Goal: Transaction & Acquisition: Purchase product/service

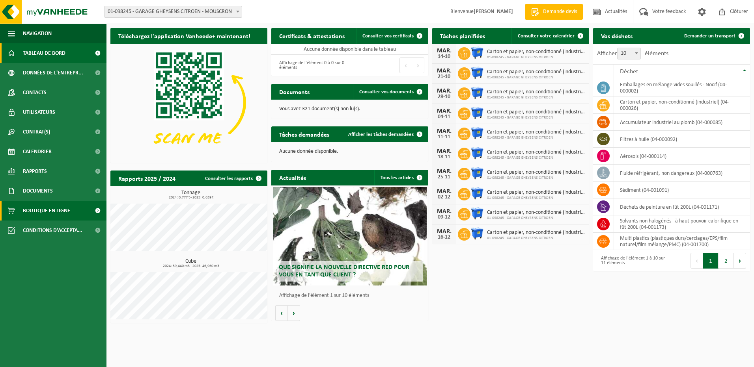
click at [57, 210] on span "Boutique en ligne" at bounding box center [46, 211] width 47 height 20
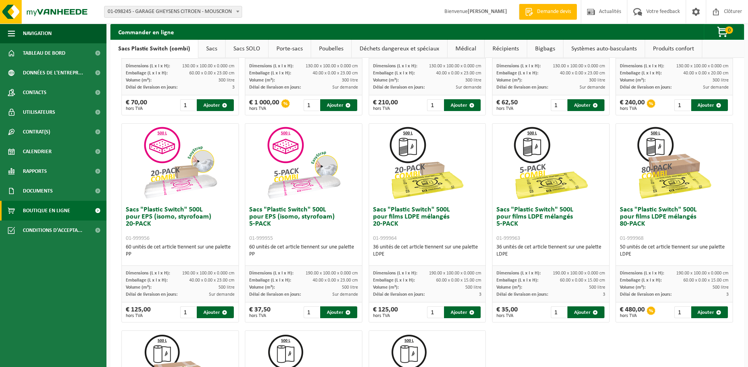
click at [408, 195] on img at bounding box center [427, 163] width 79 height 79
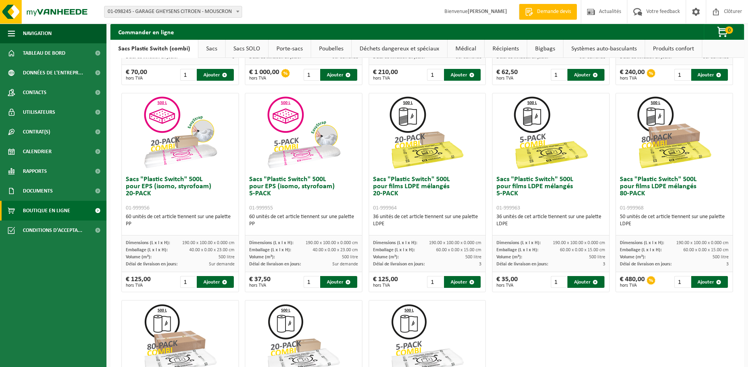
scroll to position [158, 0]
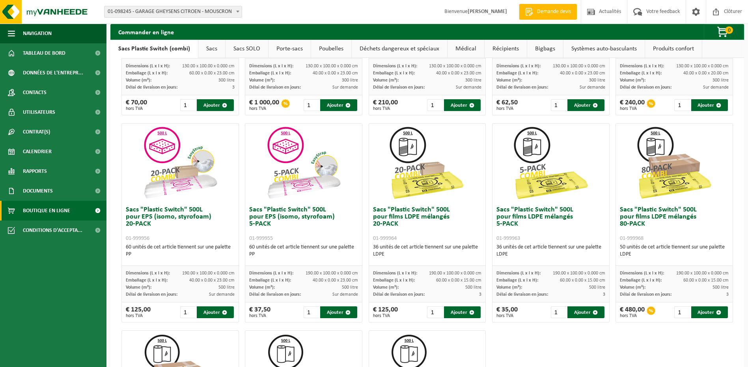
click at [408, 196] on img at bounding box center [427, 163] width 79 height 79
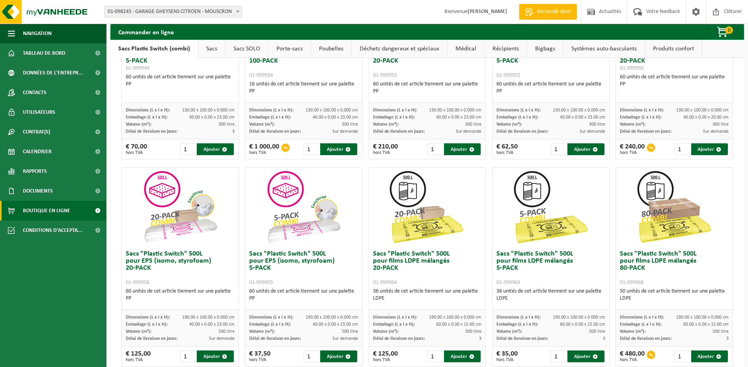
scroll to position [79, 0]
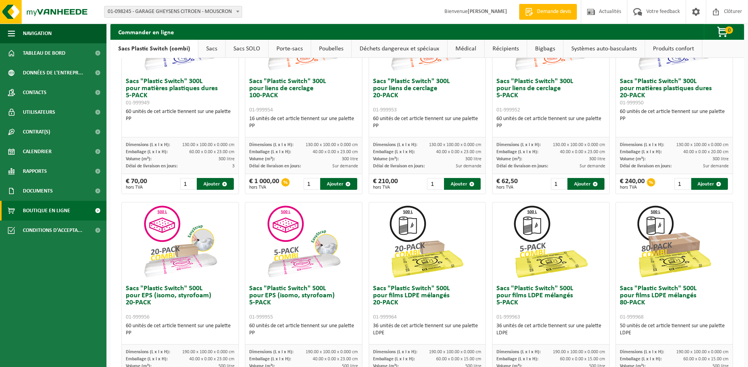
click at [591, 47] on link "Systèmes auto-basculants" at bounding box center [603, 49] width 81 height 18
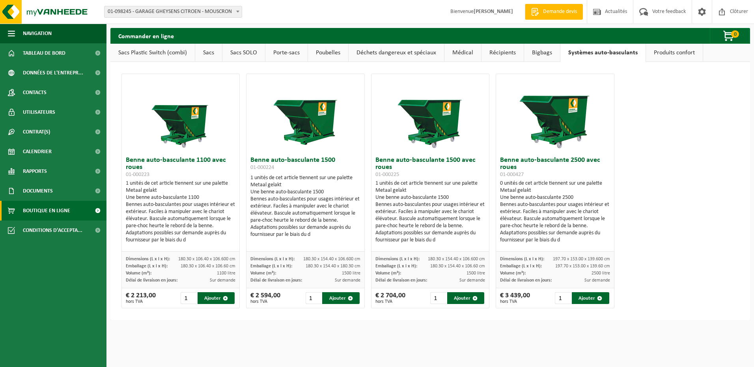
click at [541, 54] on link "Bigbags" at bounding box center [542, 53] width 36 height 18
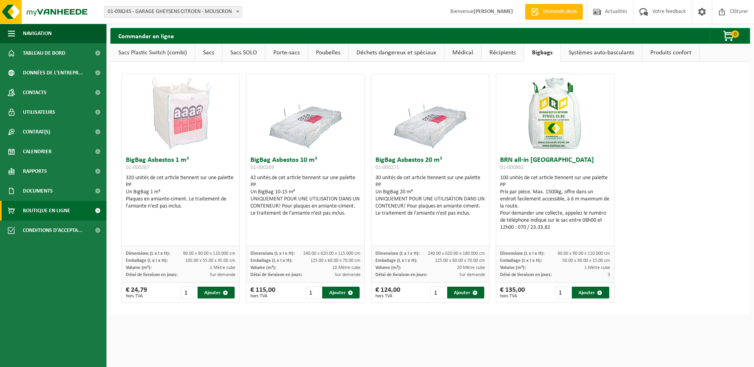
click at [332, 53] on link "Poubelles" at bounding box center [328, 53] width 40 height 18
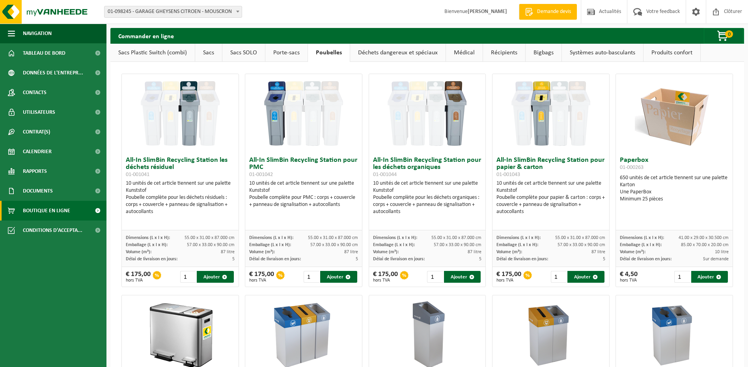
click at [205, 54] on link "Sacs" at bounding box center [208, 53] width 27 height 18
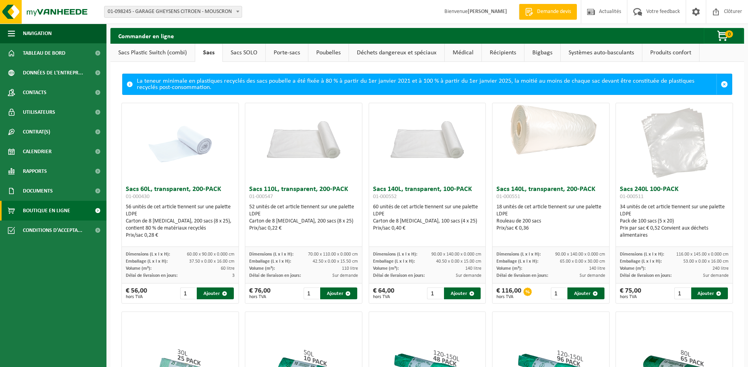
click at [247, 53] on link "Sacs SOLO" at bounding box center [244, 53] width 43 height 18
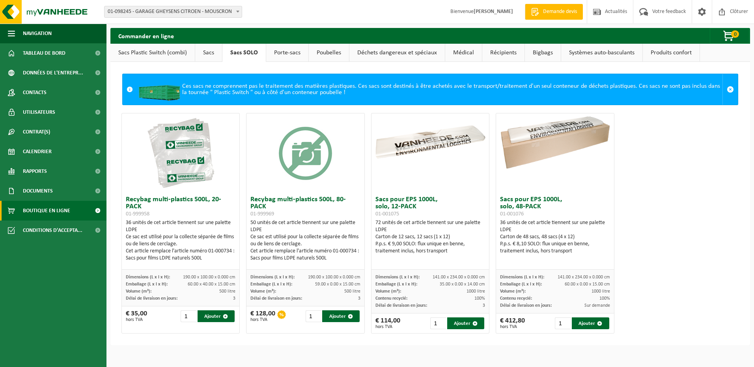
click at [64, 209] on span "Boutique en ligne" at bounding box center [46, 211] width 47 height 20
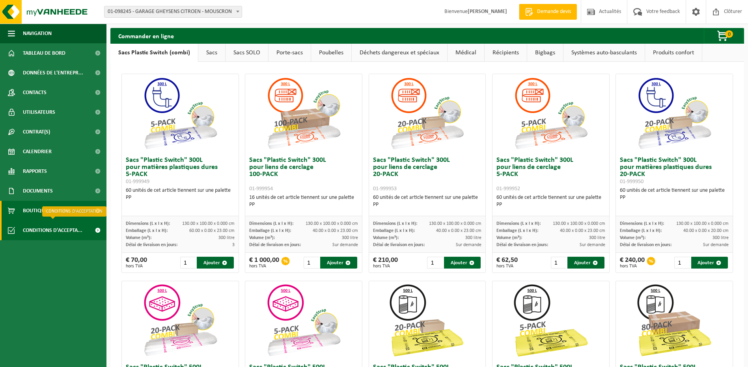
click at [68, 227] on span "Conditions d'accepta..." at bounding box center [53, 231] width 60 height 20
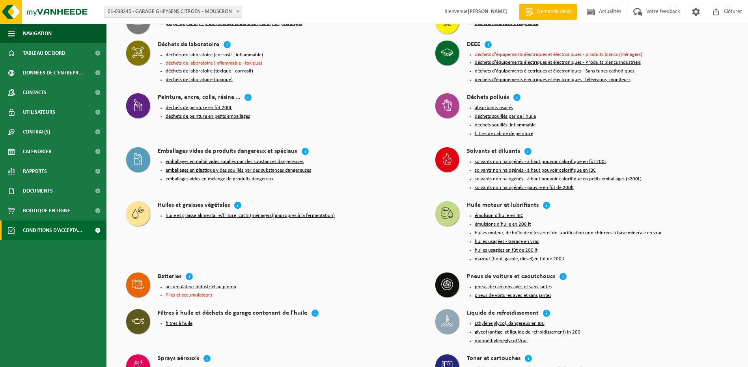
scroll to position [663, 0]
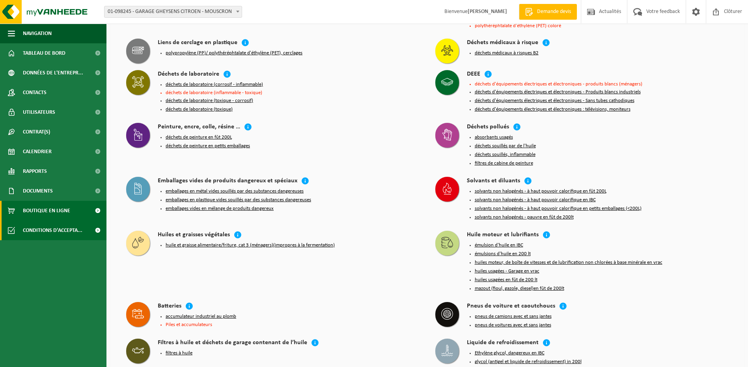
click at [48, 209] on span "Boutique en ligne" at bounding box center [46, 211] width 47 height 20
